Goal: Task Accomplishment & Management: Manage account settings

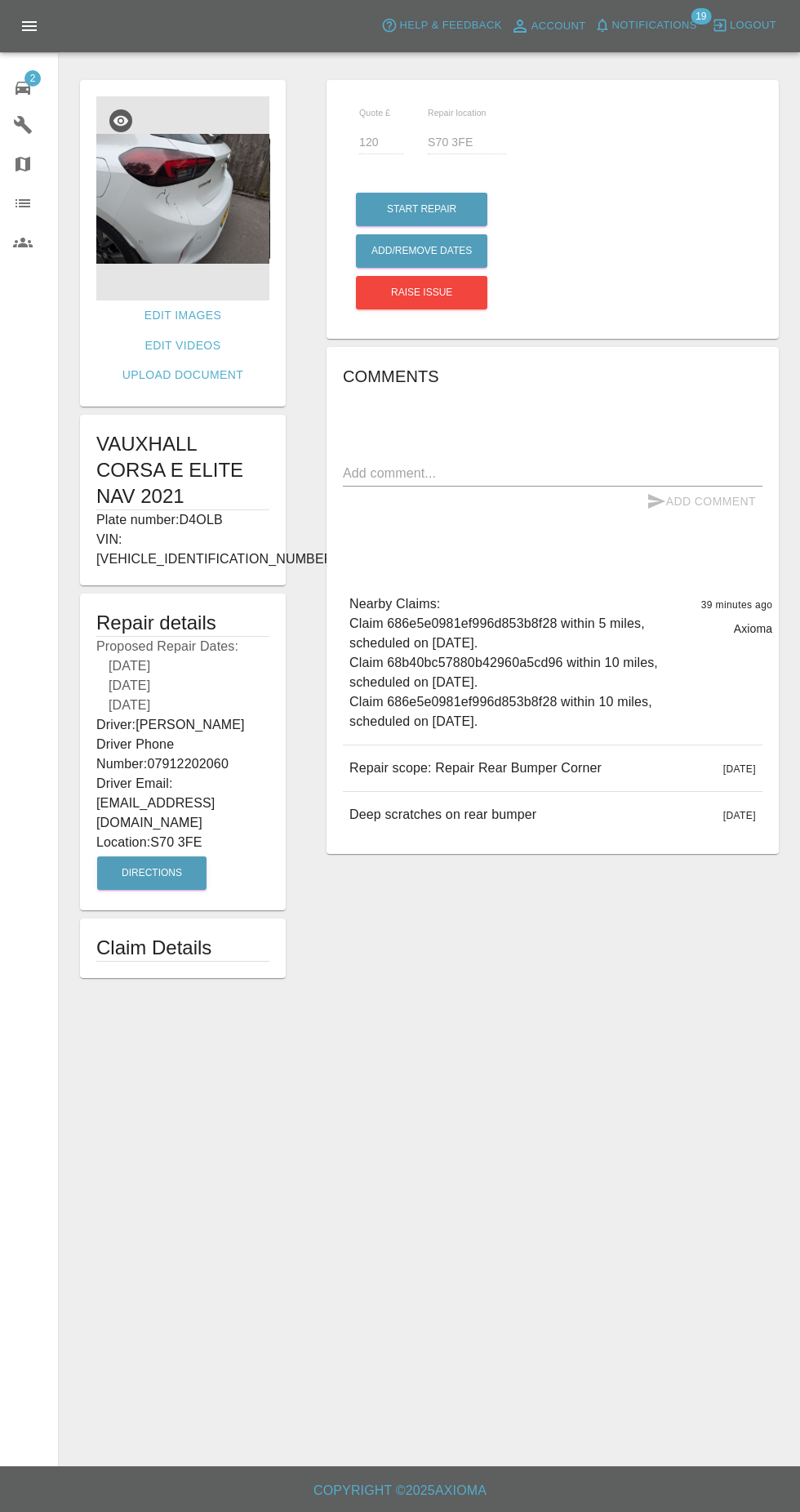
click at [33, 77] on span "2" at bounding box center [32, 78] width 16 height 16
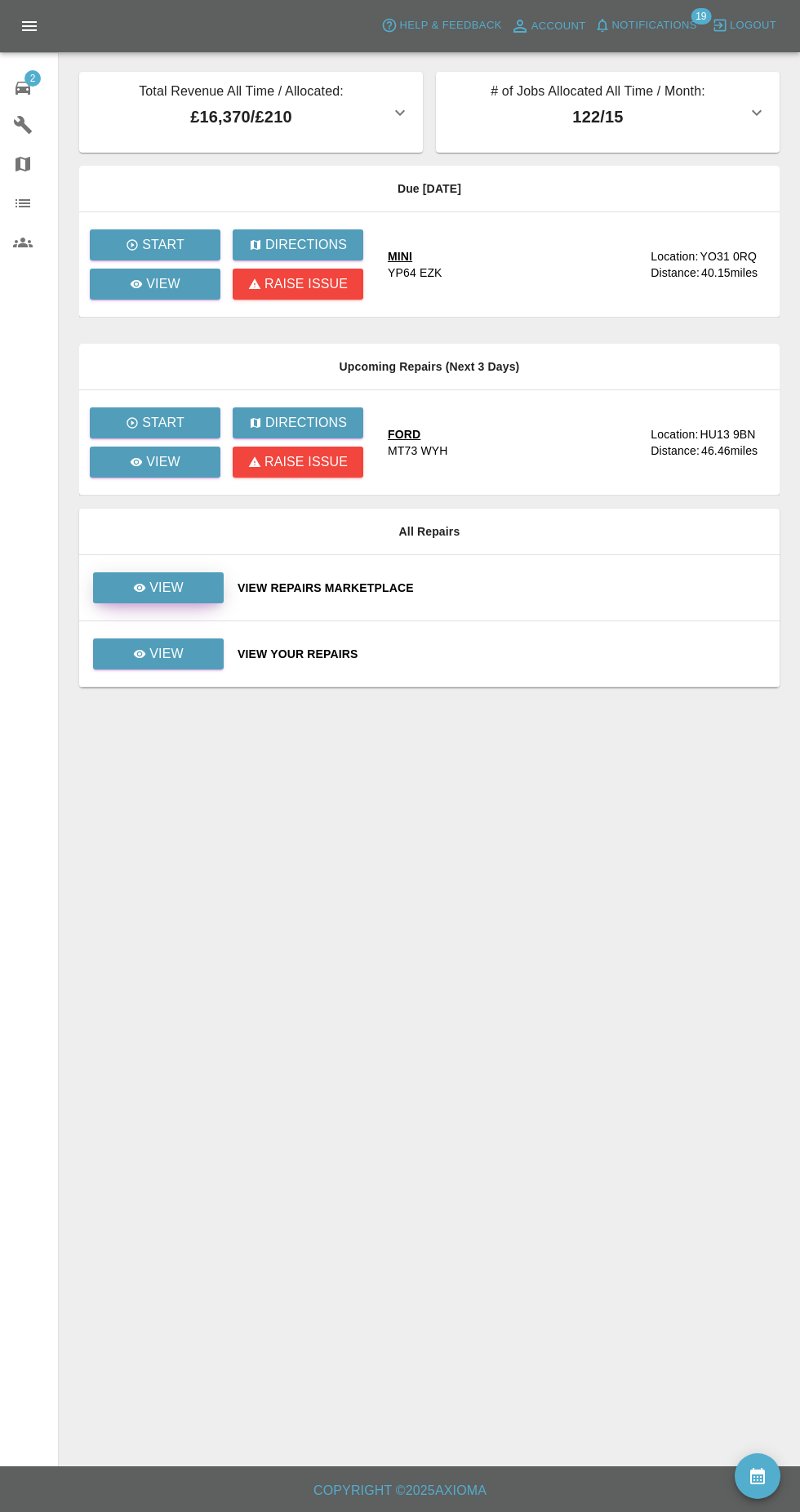
click at [143, 586] on icon at bounding box center [140, 588] width 14 height 14
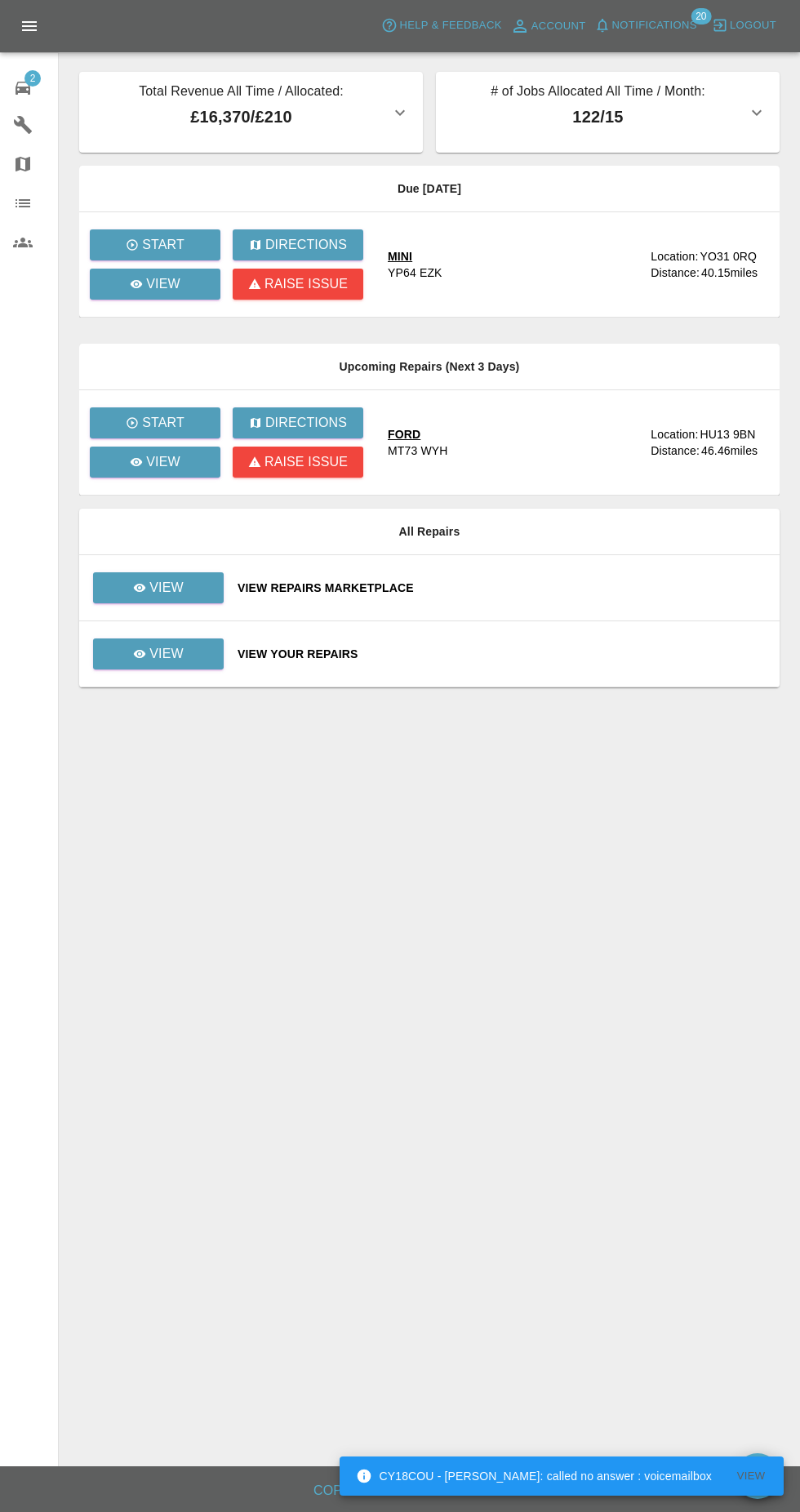
scroll to position [18, 0]
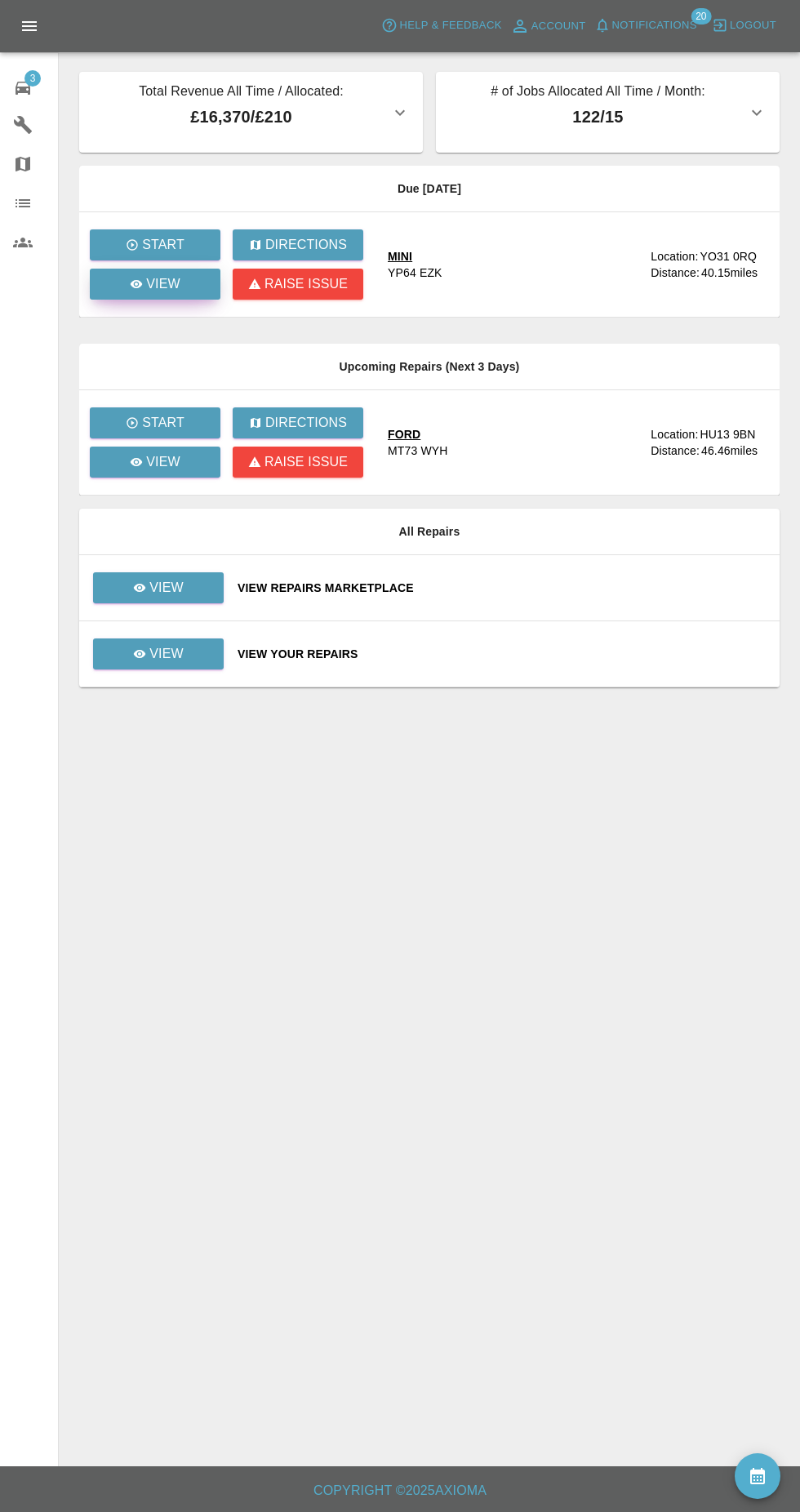
click at [143, 291] on div "View" at bounding box center [154, 284] width 50 height 19
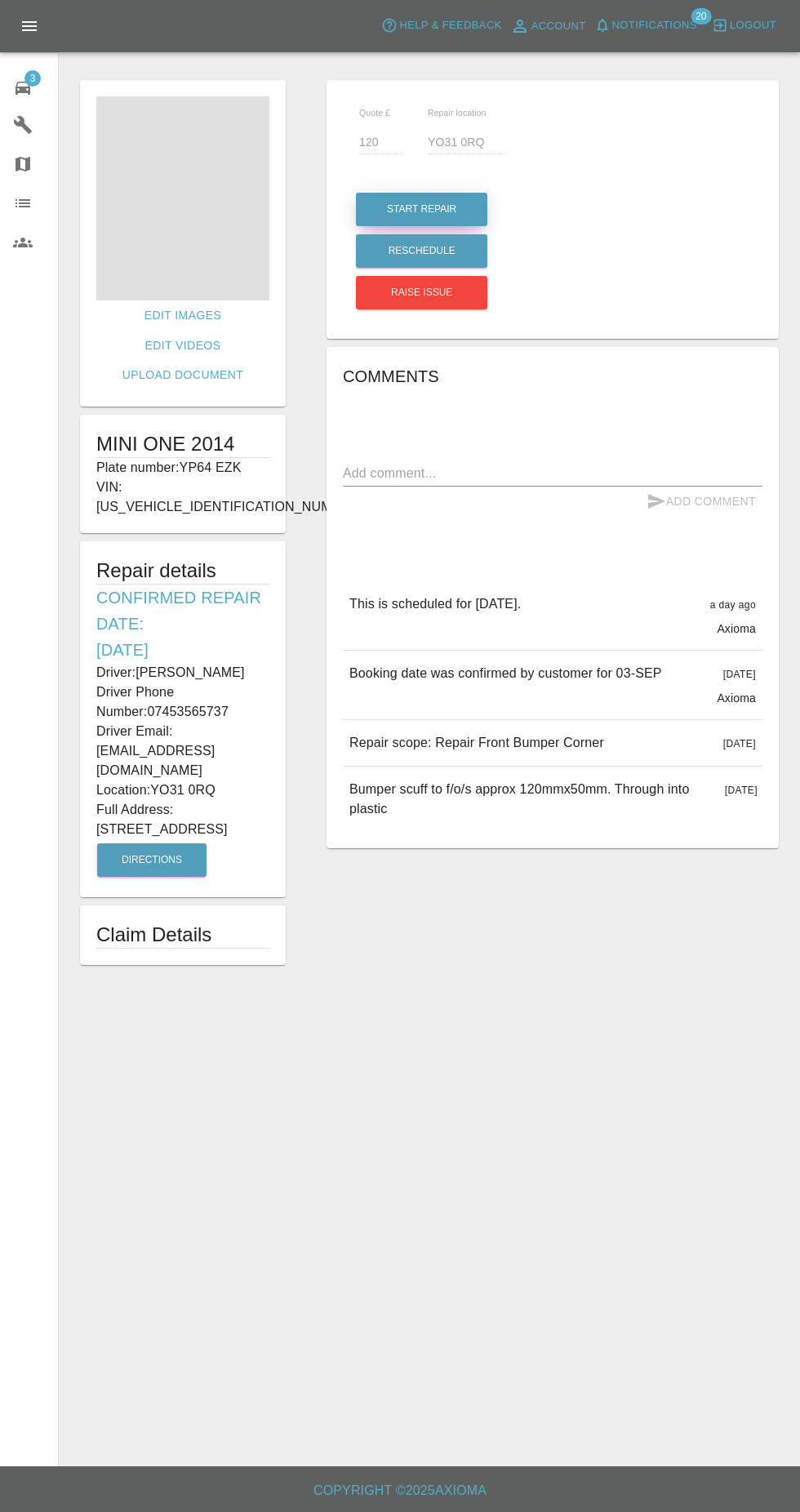
click at [399, 215] on button "Start Repair" at bounding box center [422, 210] width 131 height 34
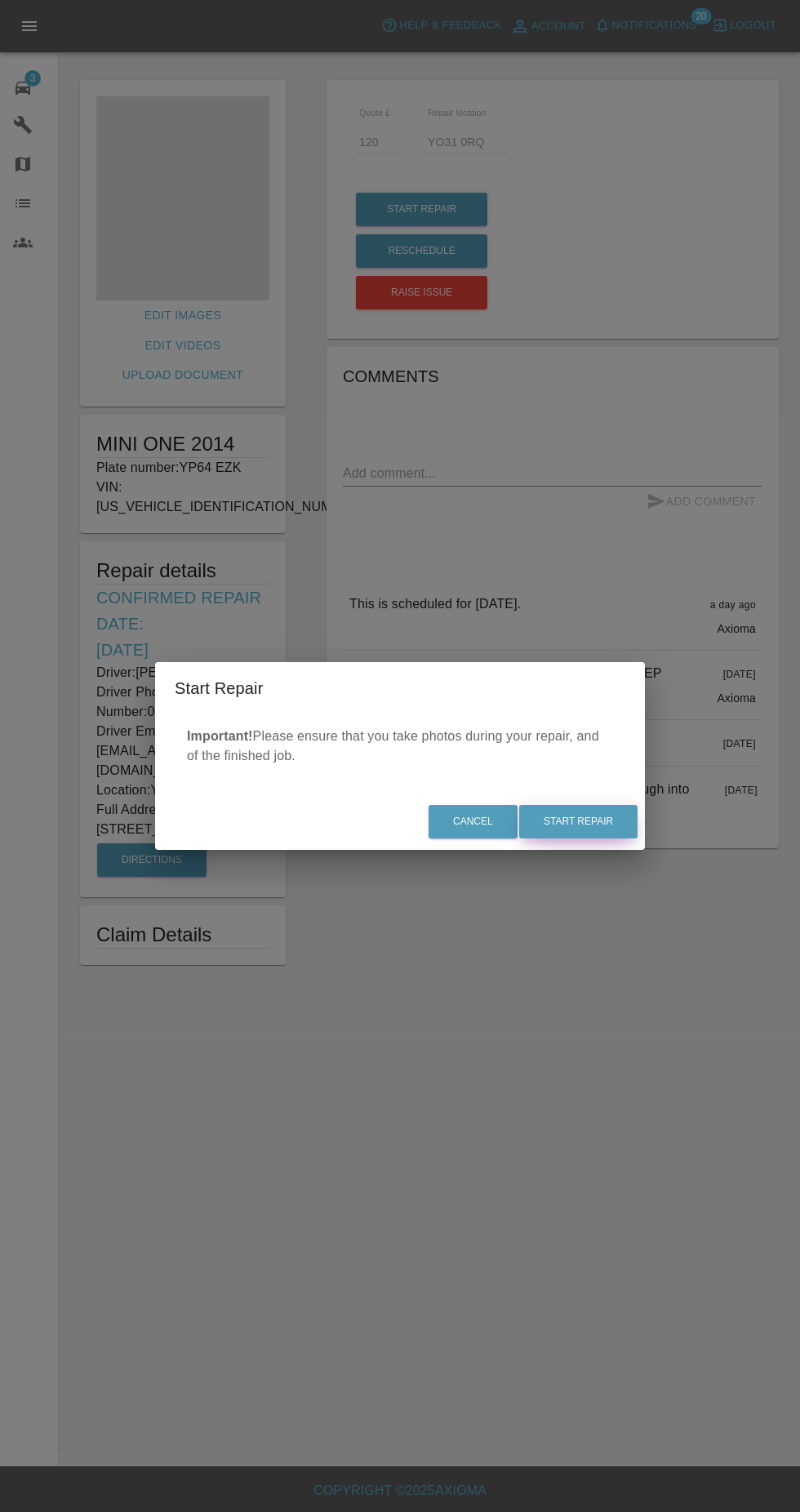
click at [571, 823] on button "Start Repair" at bounding box center [578, 822] width 119 height 34
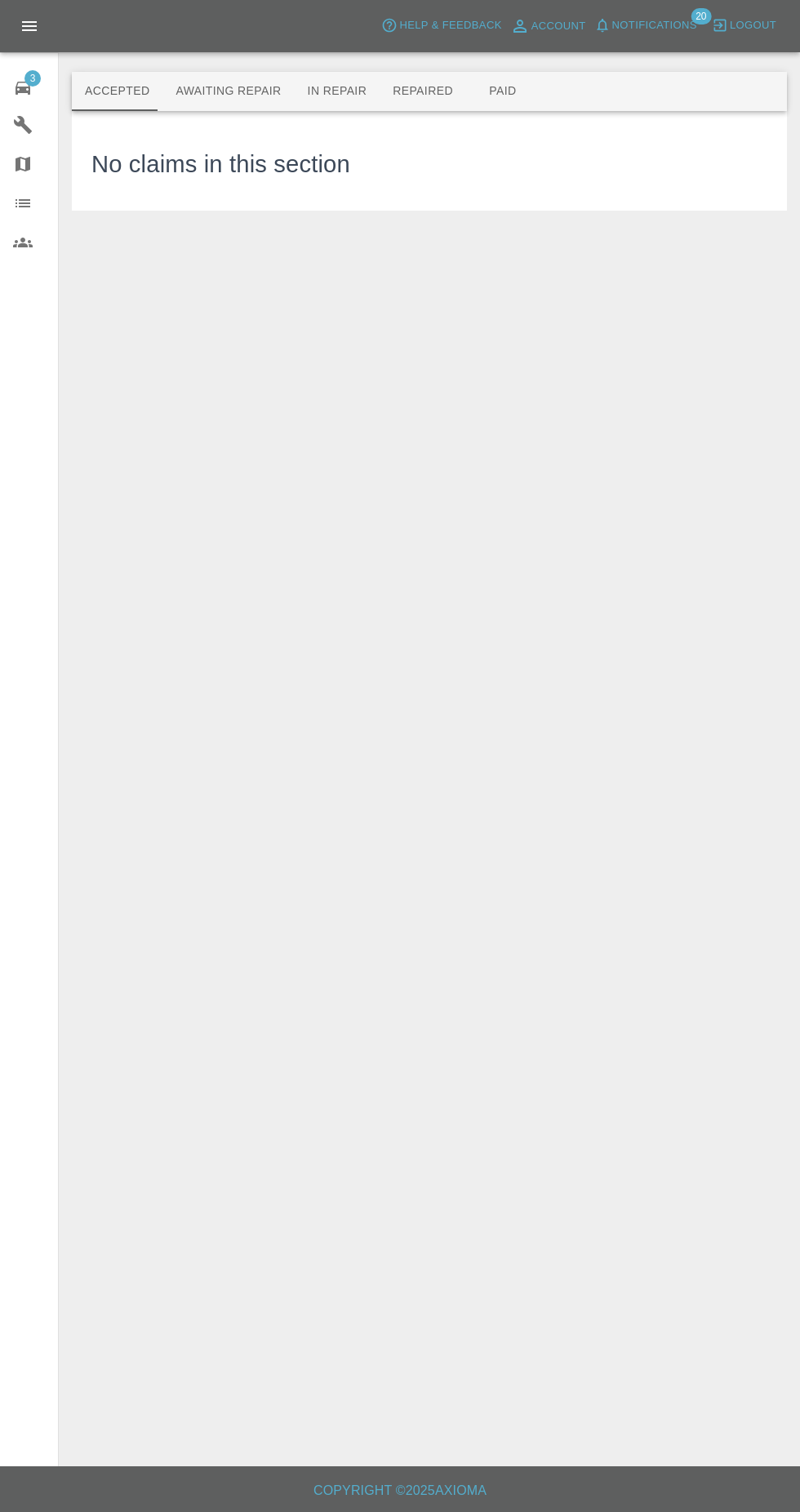
click at [346, 103] on button "In Repair" at bounding box center [337, 91] width 86 height 40
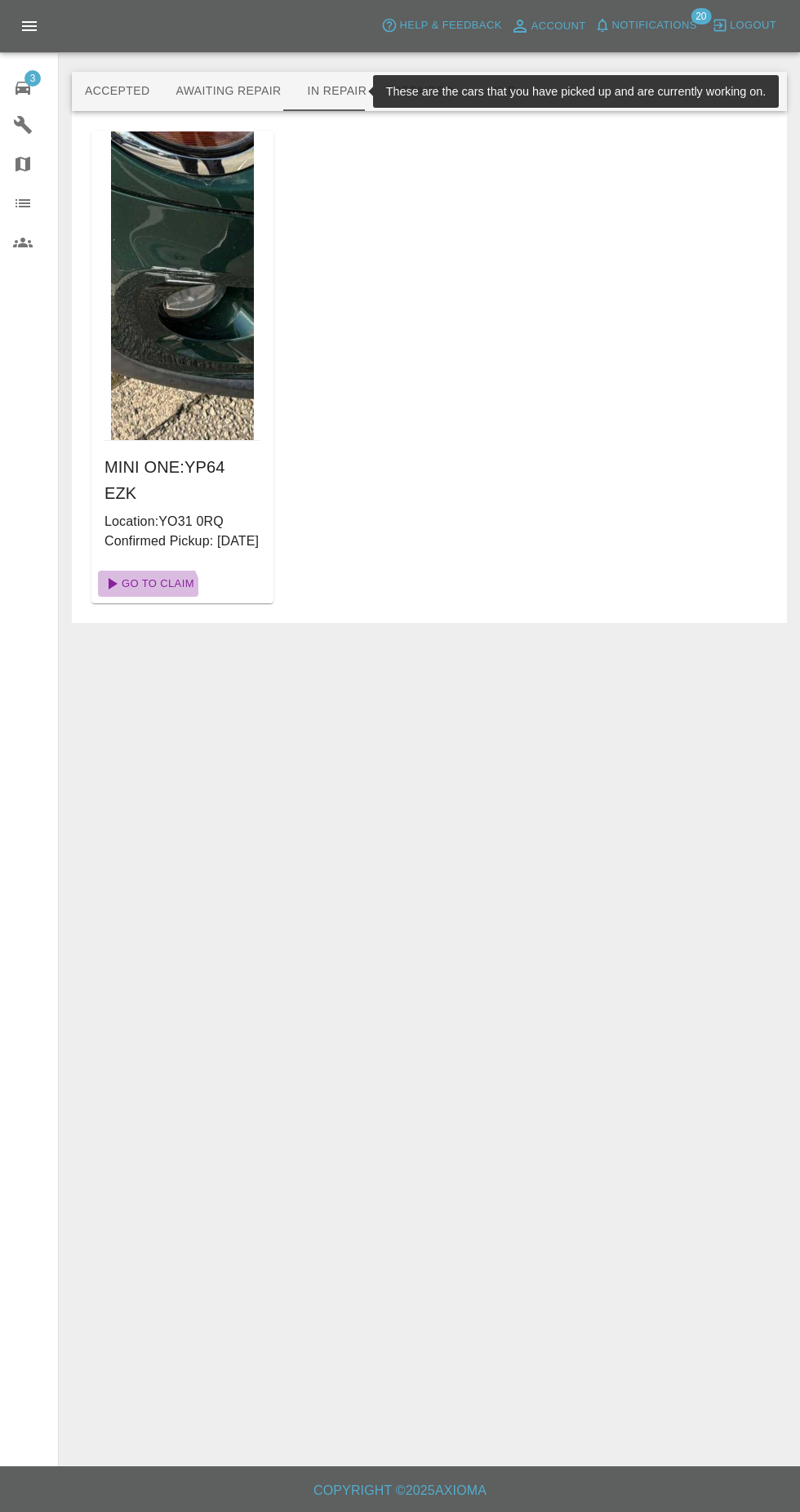
click at [143, 576] on link "Go To Claim" at bounding box center [148, 583] width 100 height 26
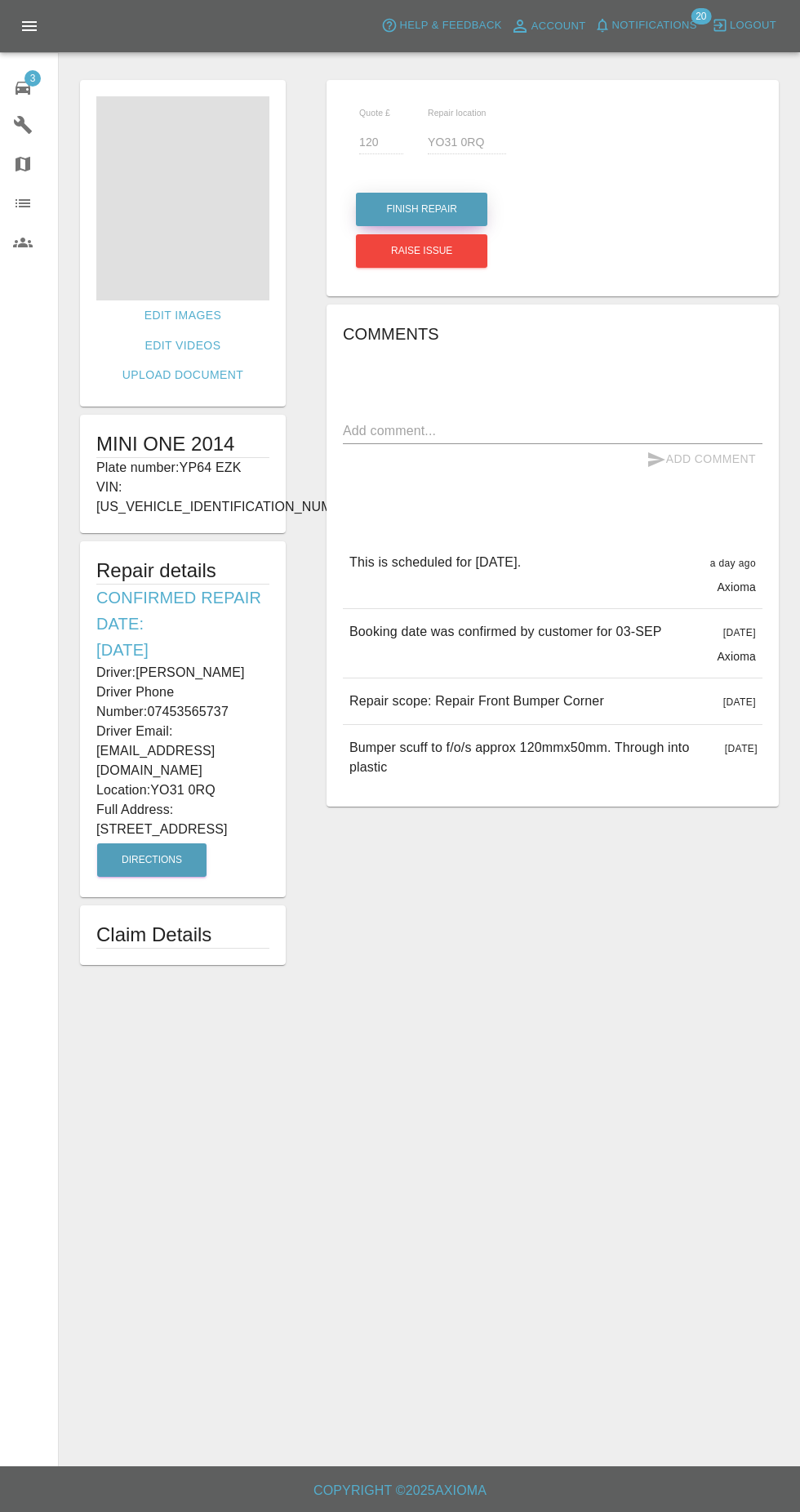
click at [377, 204] on button "Finish Repair" at bounding box center [422, 210] width 131 height 34
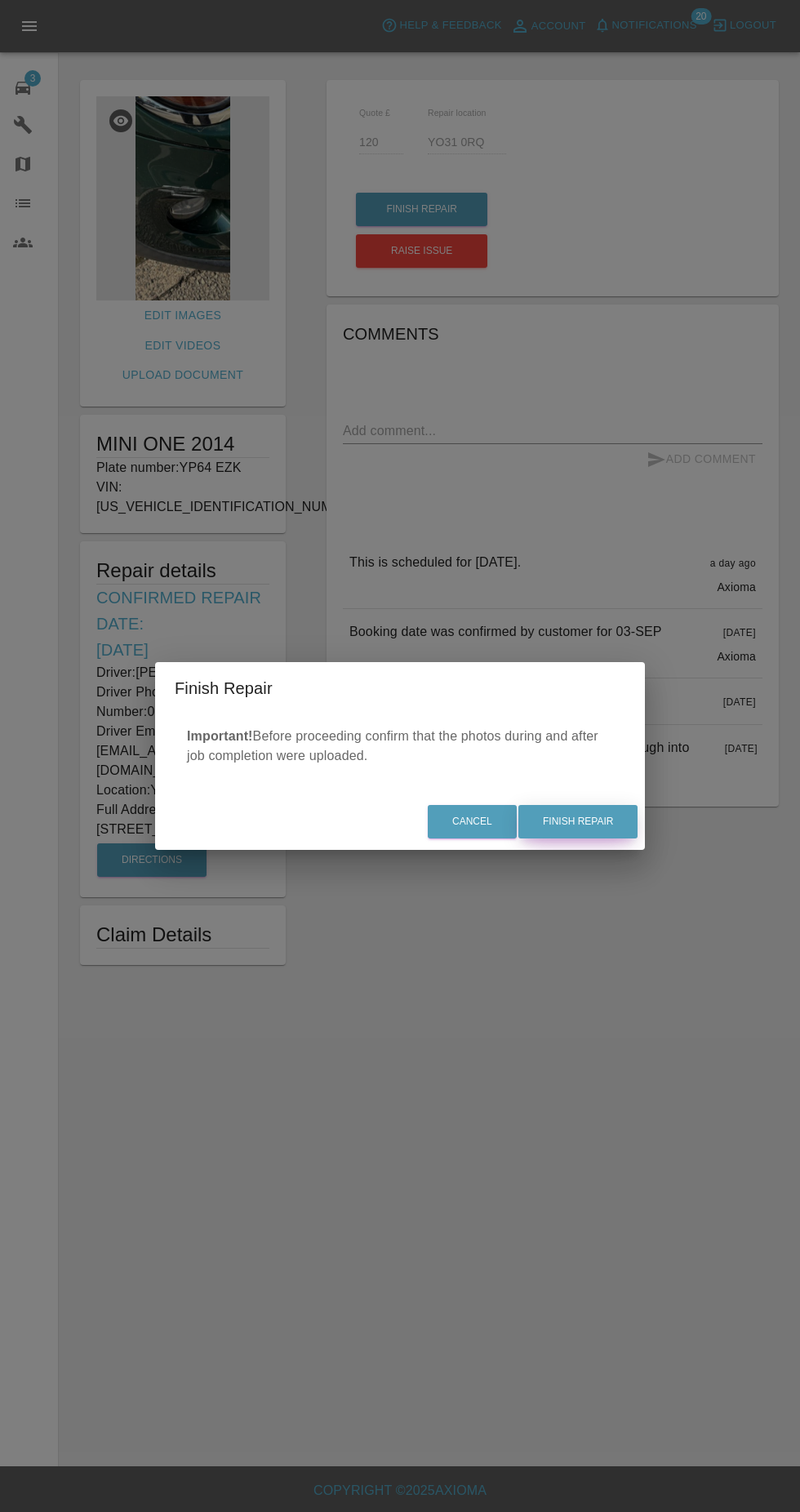
click at [569, 828] on button "Finish Repair" at bounding box center [577, 822] width 119 height 34
click at [568, 812] on div "Cancel Finish Repair" at bounding box center [400, 822] width 489 height 55
click at [574, 825] on div "Cancel Finish Repair" at bounding box center [400, 822] width 489 height 55
click at [568, 850] on div "Cancel Finish Repair" at bounding box center [400, 822] width 489 height 55
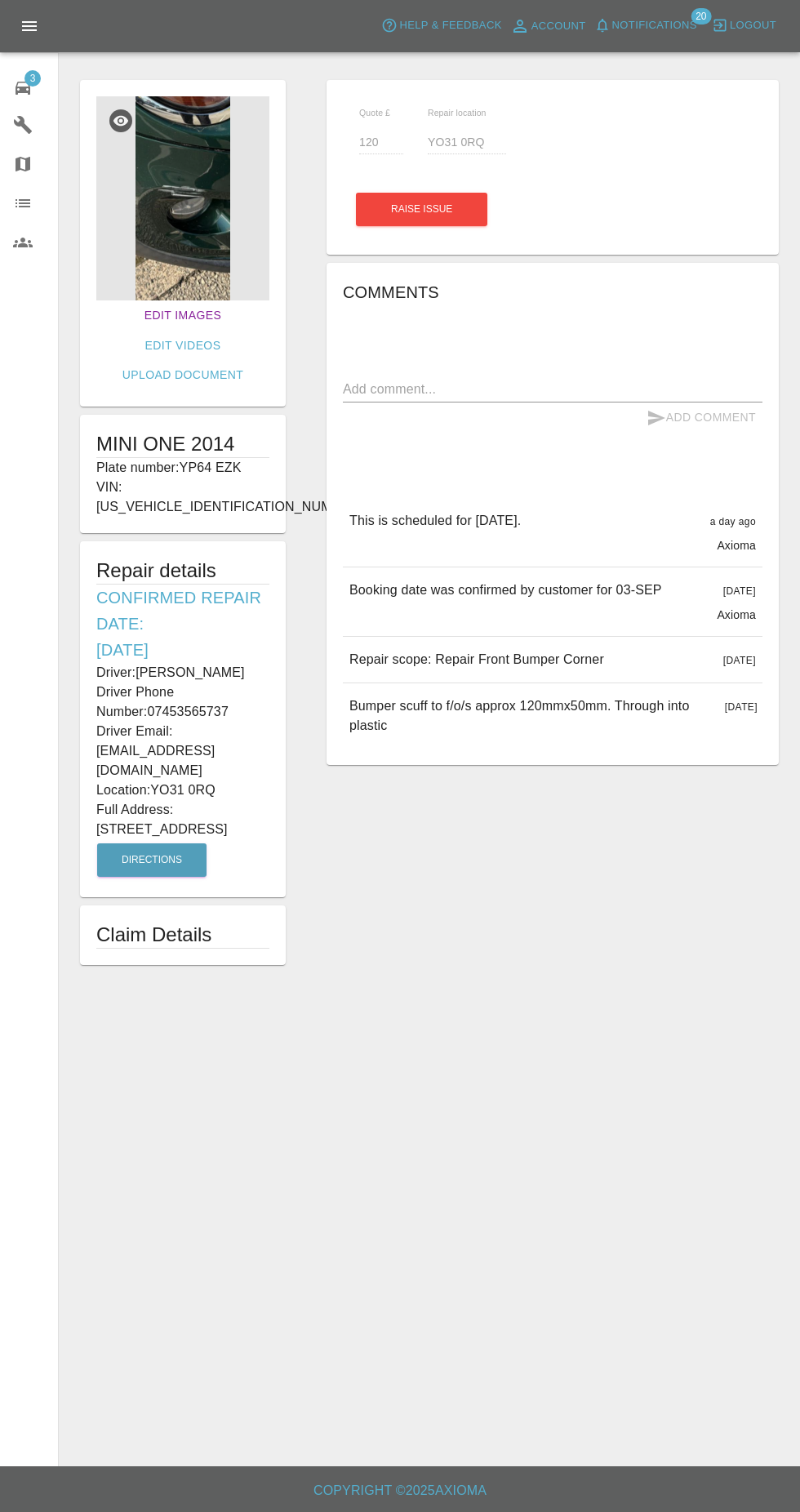
click at [138, 319] on link "Edit Images" at bounding box center [182, 315] width 90 height 30
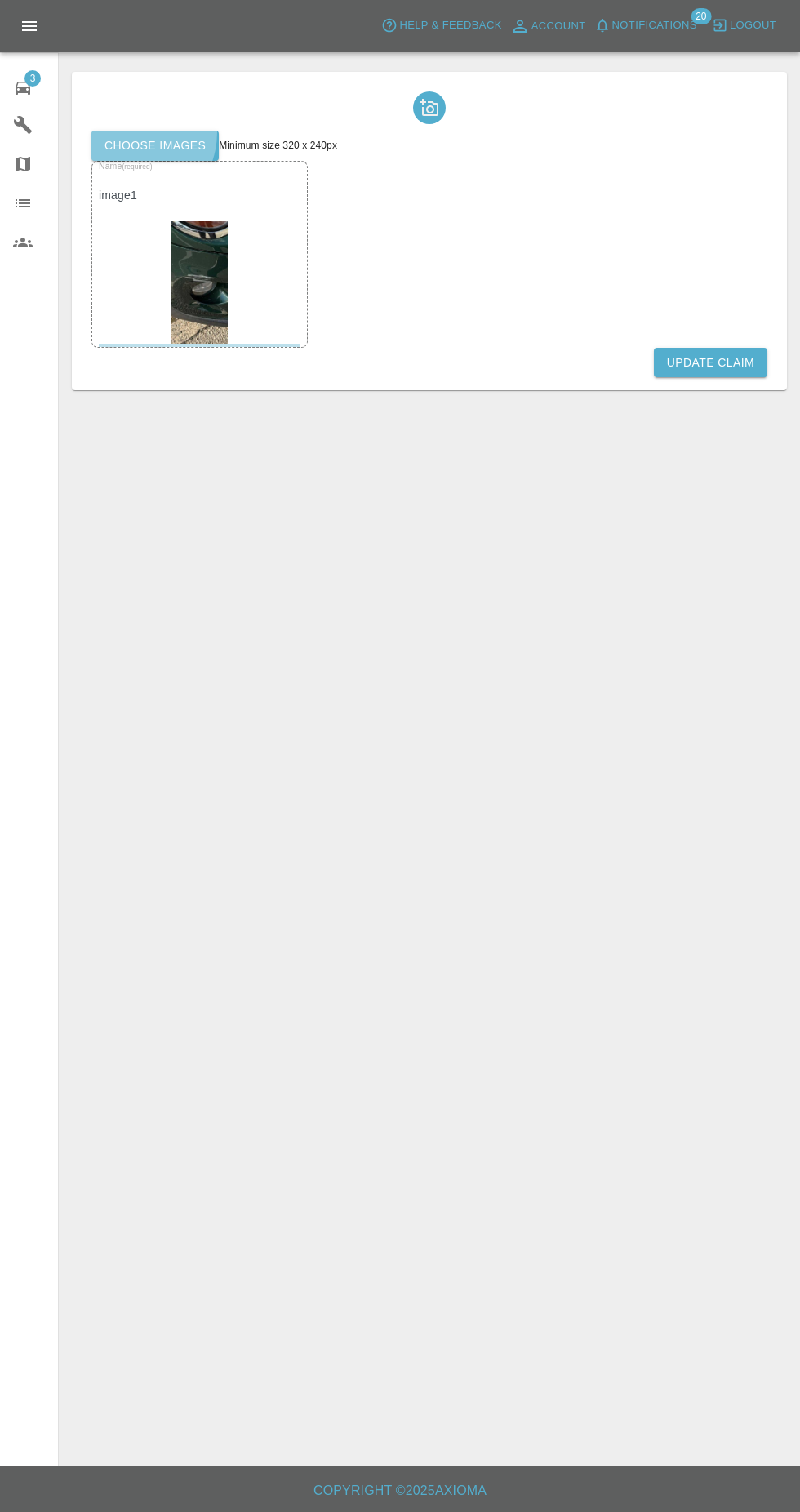
click at [127, 146] on label "Choose images" at bounding box center [155, 145] width 127 height 30
click at [0, 0] on input "Choose images" at bounding box center [0, 0] width 0 height 0
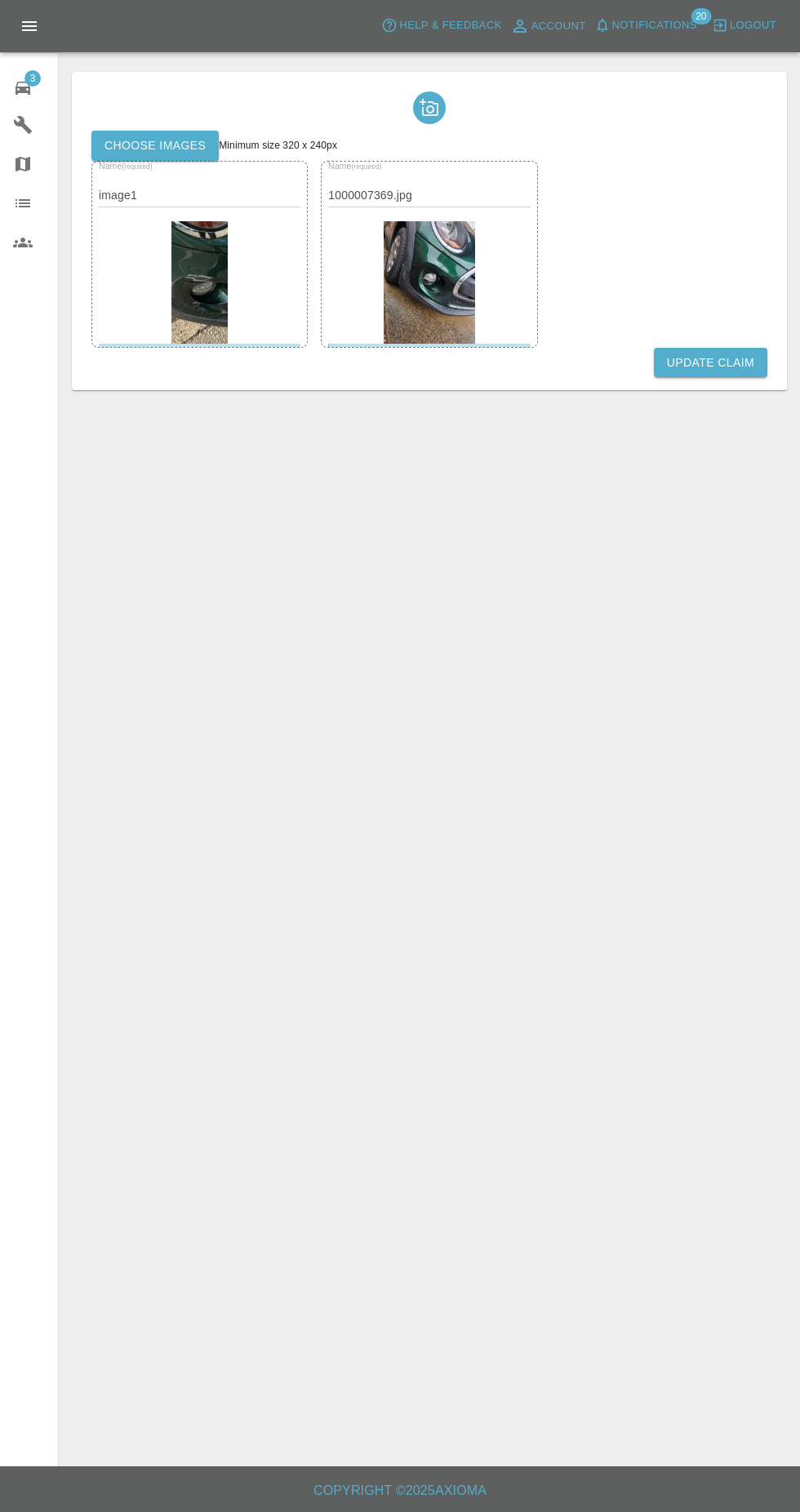
click at [712, 357] on button "Update Claim" at bounding box center [710, 362] width 114 height 30
